Goal: Task Accomplishment & Management: Manage account settings

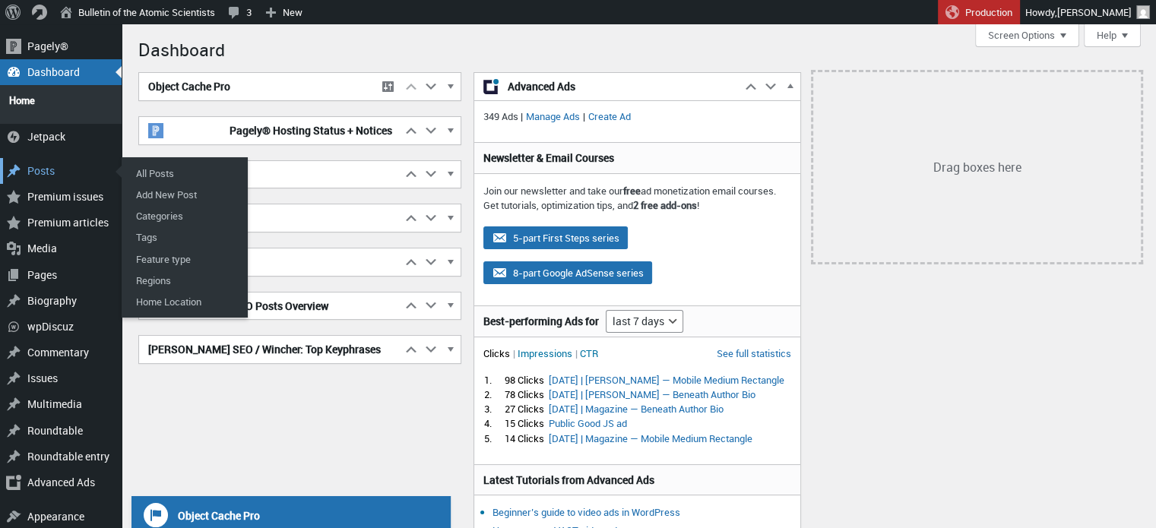
click at [33, 158] on div "Posts" at bounding box center [61, 171] width 122 height 26
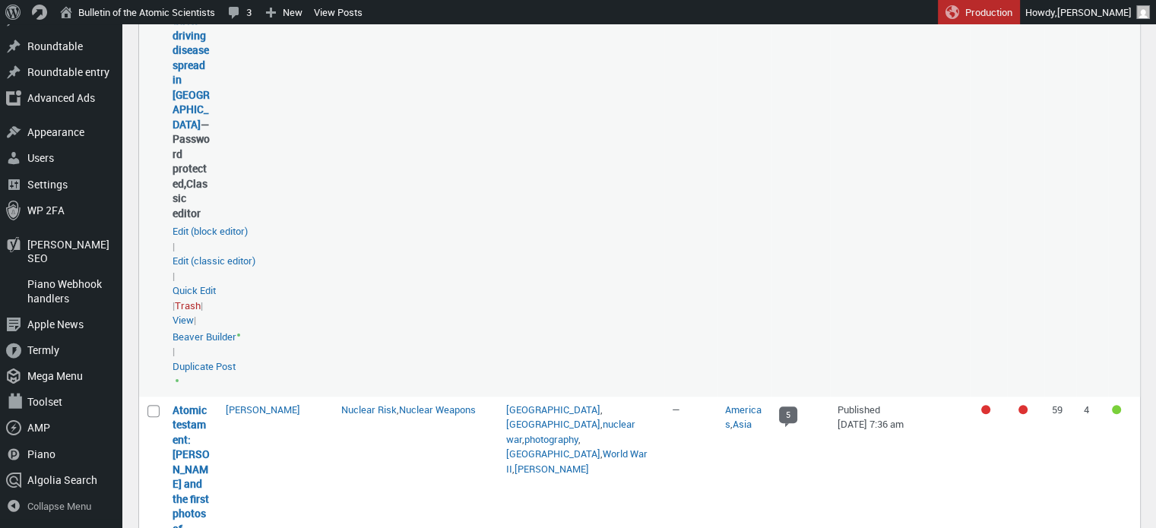
scroll to position [1476, 0]
click at [193, 126] on link "Climate change and antimicrobial resistance: a combination driving disease spre…" at bounding box center [191, 11] width 37 height 237
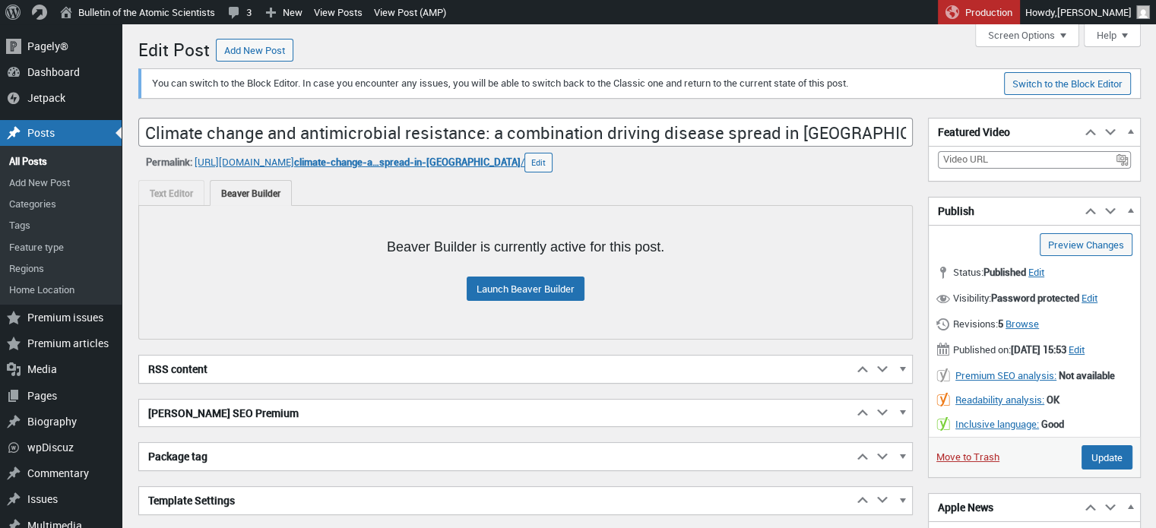
scroll to position [18, 0]
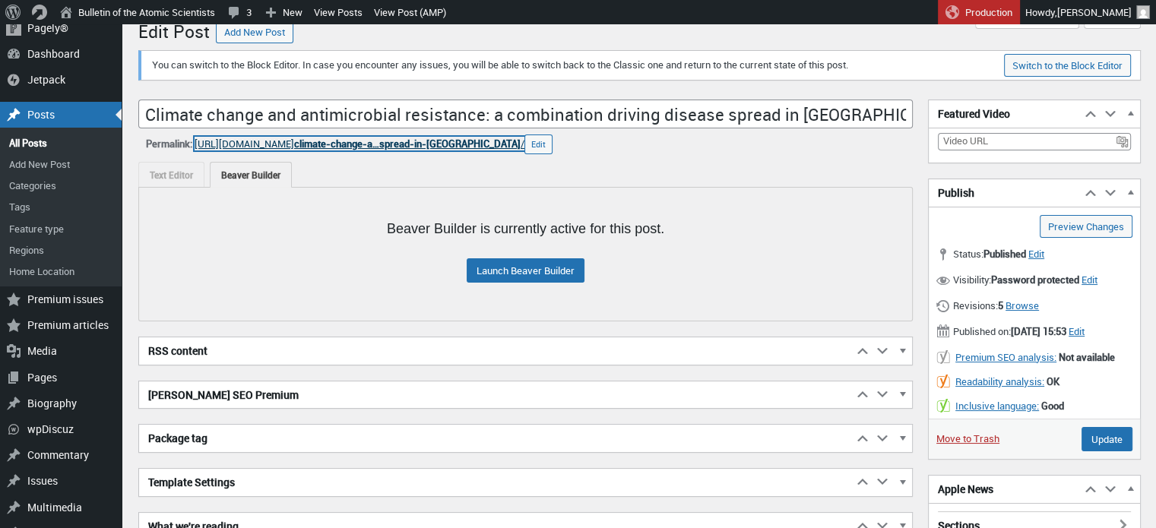
click at [473, 144] on span "climate-change-a…spread-in-africa" at bounding box center [407, 144] width 226 height 14
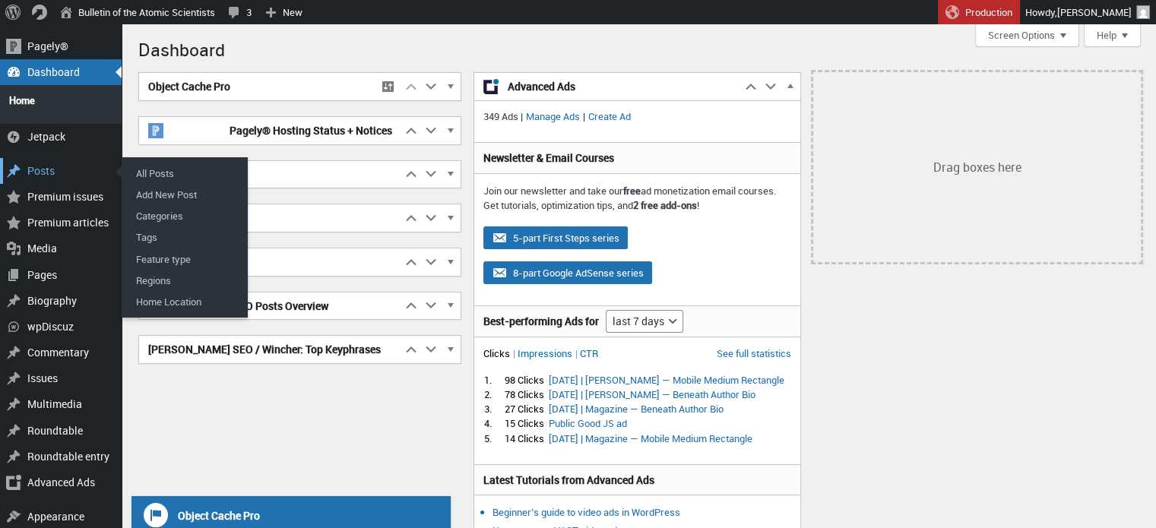
click at [65, 163] on div "Posts" at bounding box center [61, 171] width 122 height 26
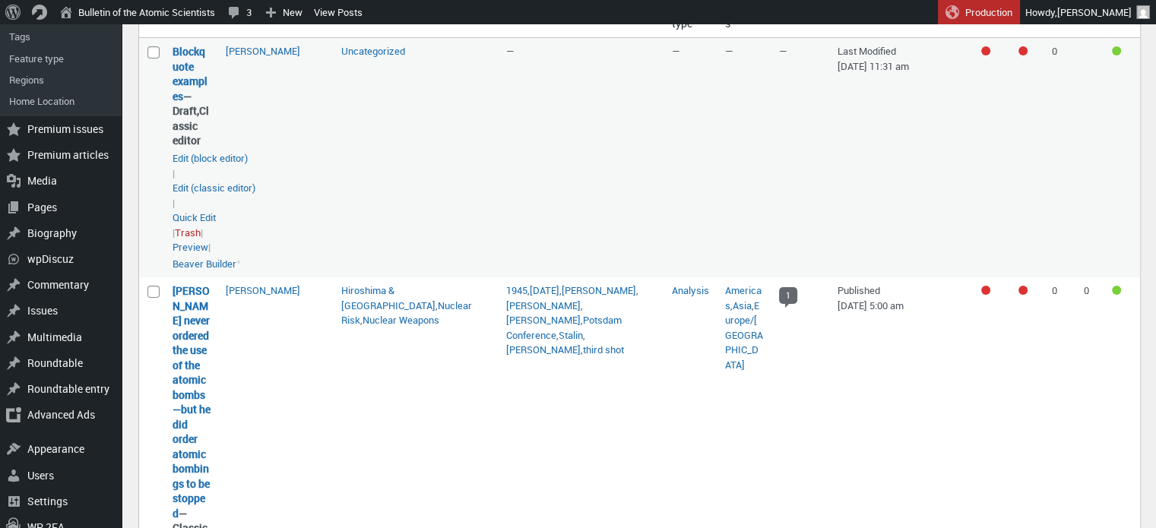
scroll to position [271, 0]
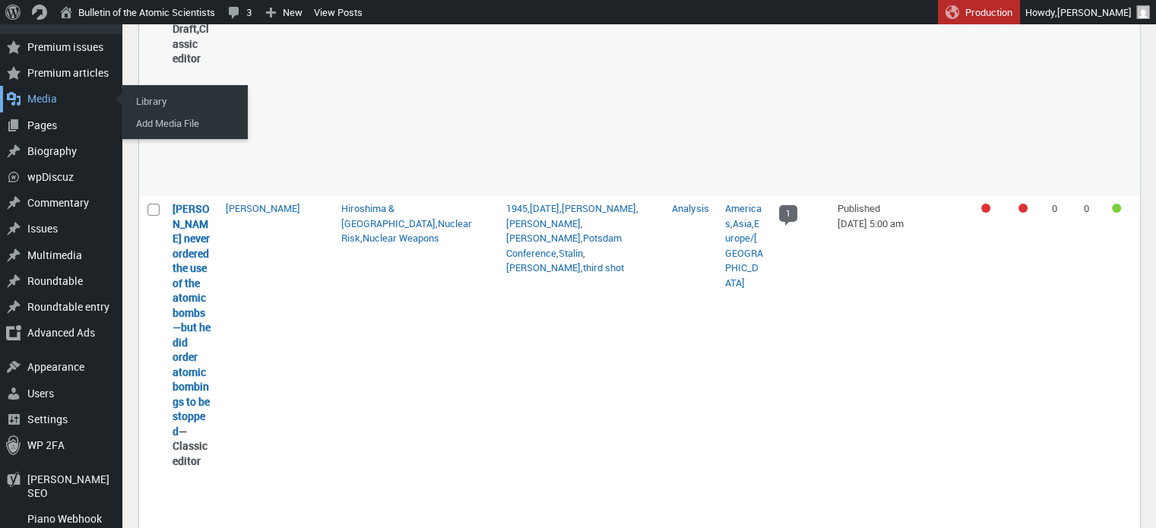
click at [52, 97] on div "Media" at bounding box center [61, 99] width 122 height 26
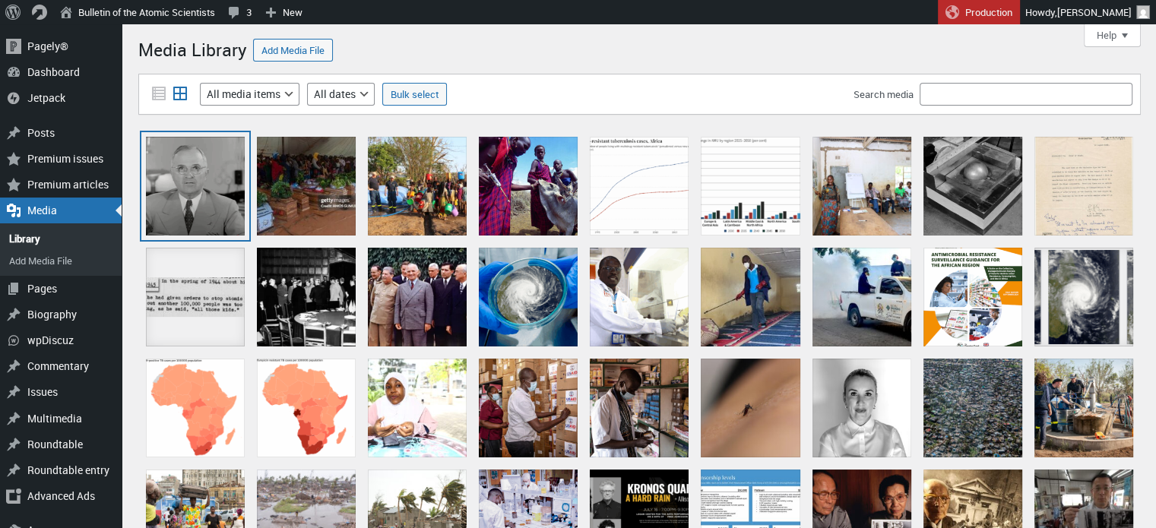
click at [220, 179] on div "thumbnail_image001 truman" at bounding box center [195, 186] width 99 height 99
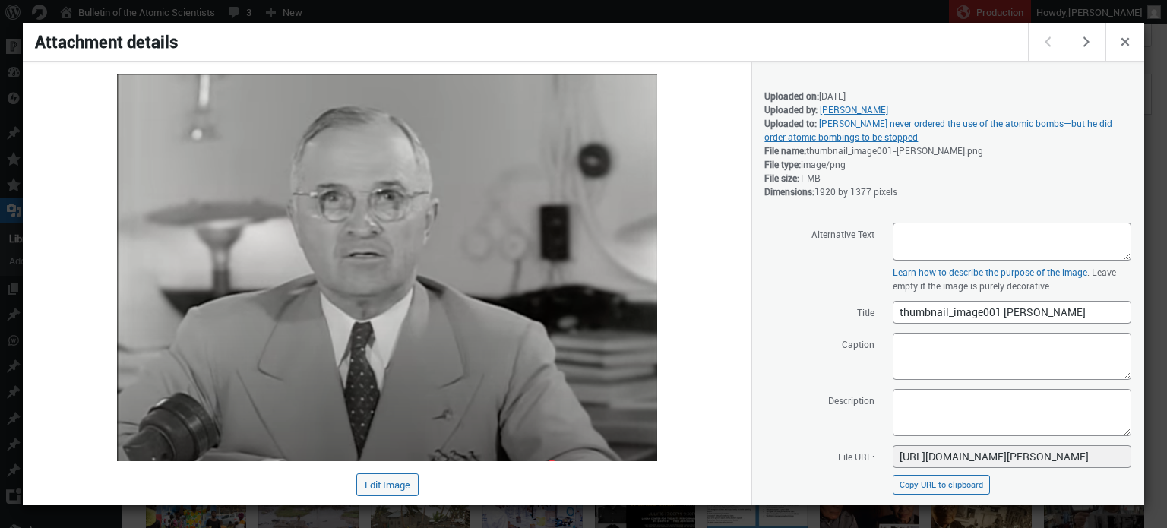
scroll to position [185, 0]
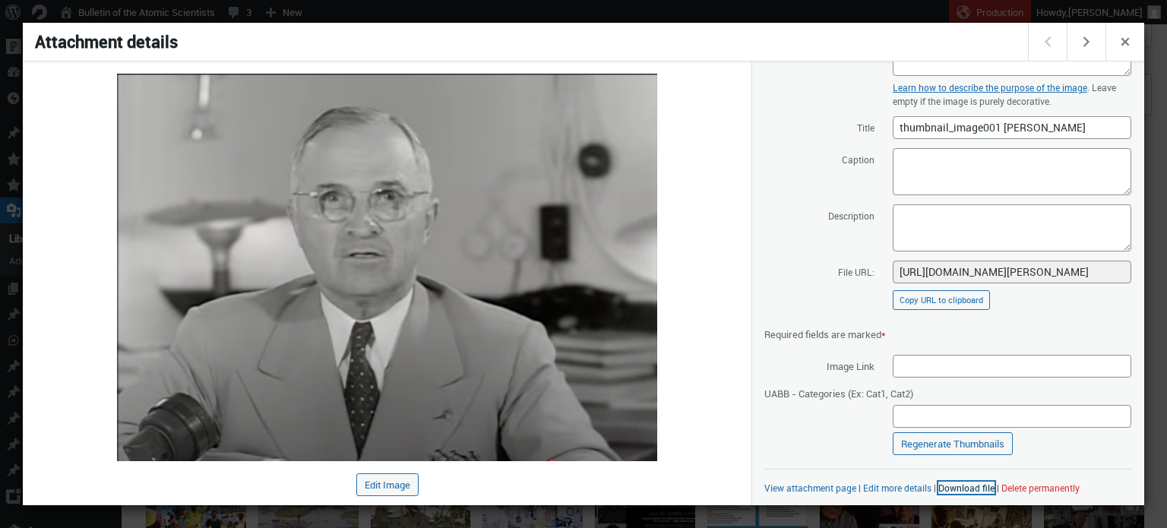
click at [980, 486] on link "Download file" at bounding box center [967, 488] width 56 height 12
